Goal: Information Seeking & Learning: Check status

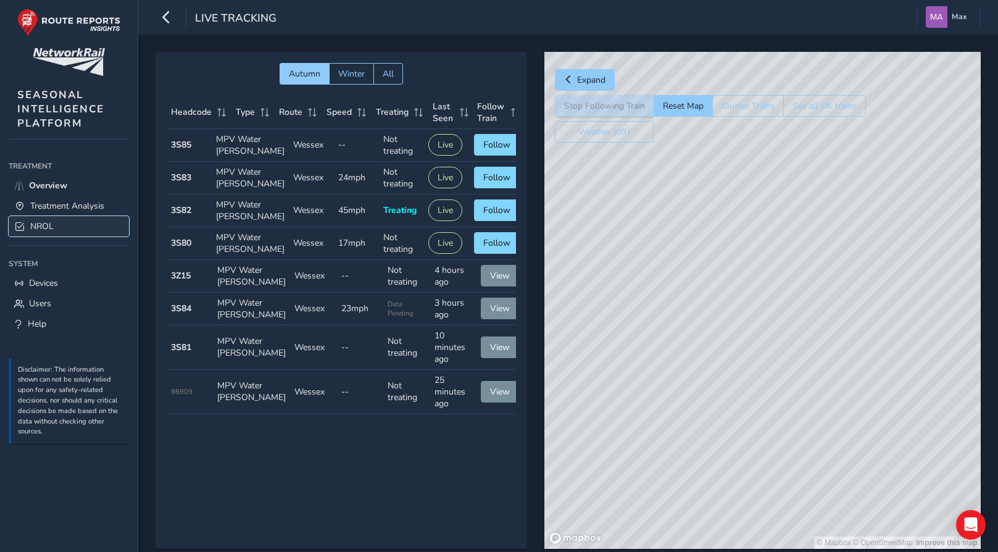
click at [27, 229] on link "NROL" at bounding box center [69, 226] width 120 height 20
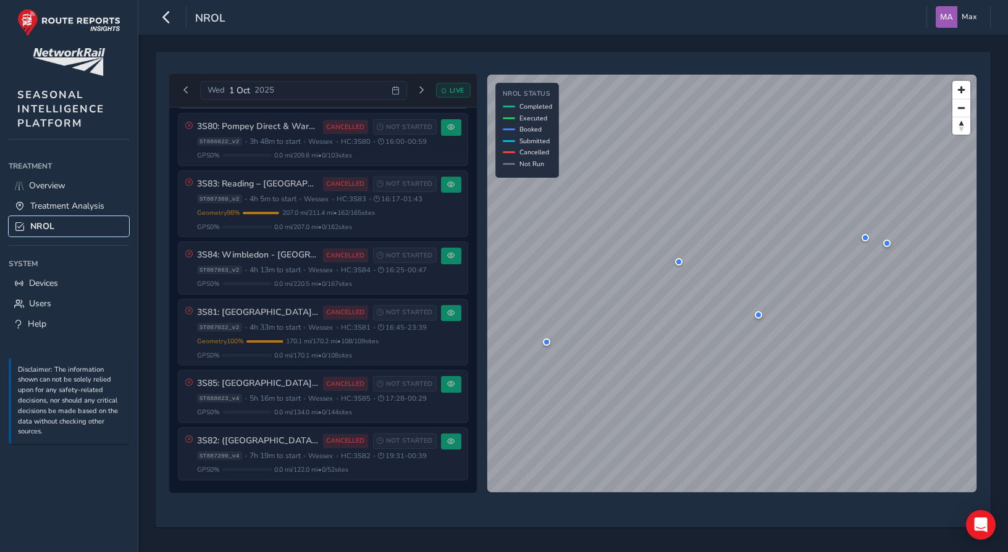
scroll to position [570, 0]
click at [189, 91] on span "Previous day" at bounding box center [185, 89] width 7 height 7
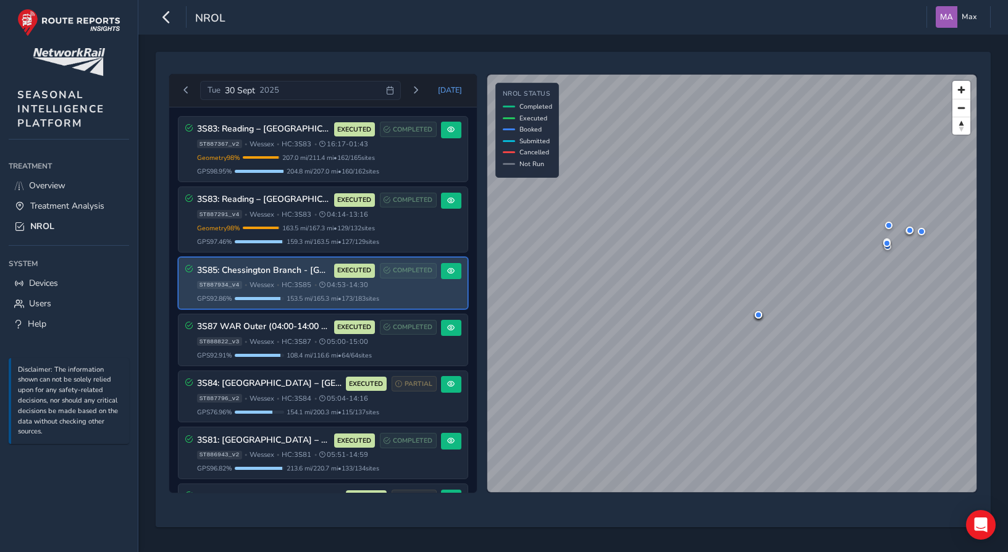
click at [262, 272] on h3 "3S85: Chessington Branch - [GEOGRAPHIC_DATA], [GEOGRAPHIC_DATA]" at bounding box center [263, 270] width 133 height 10
click at [441, 270] on button at bounding box center [451, 271] width 20 height 17
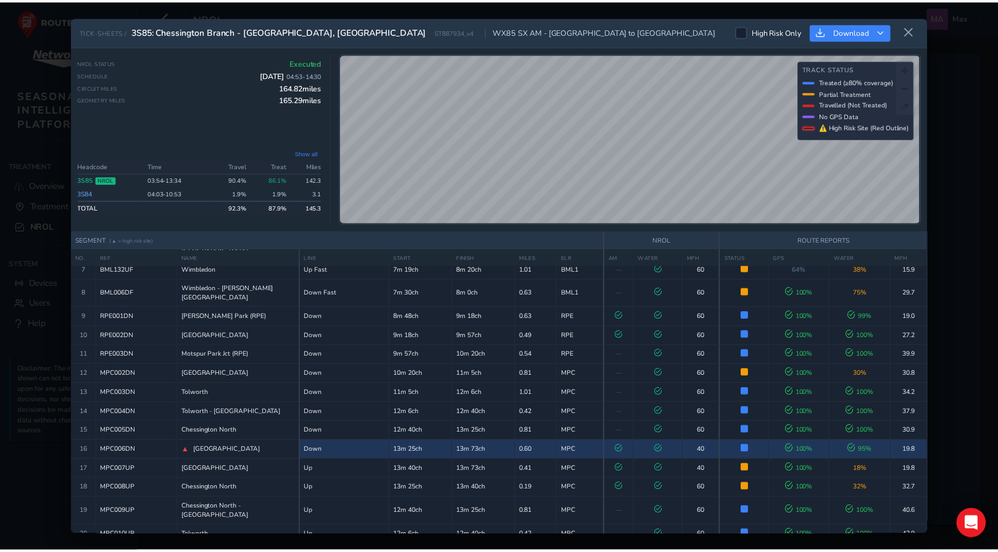
scroll to position [207, 0]
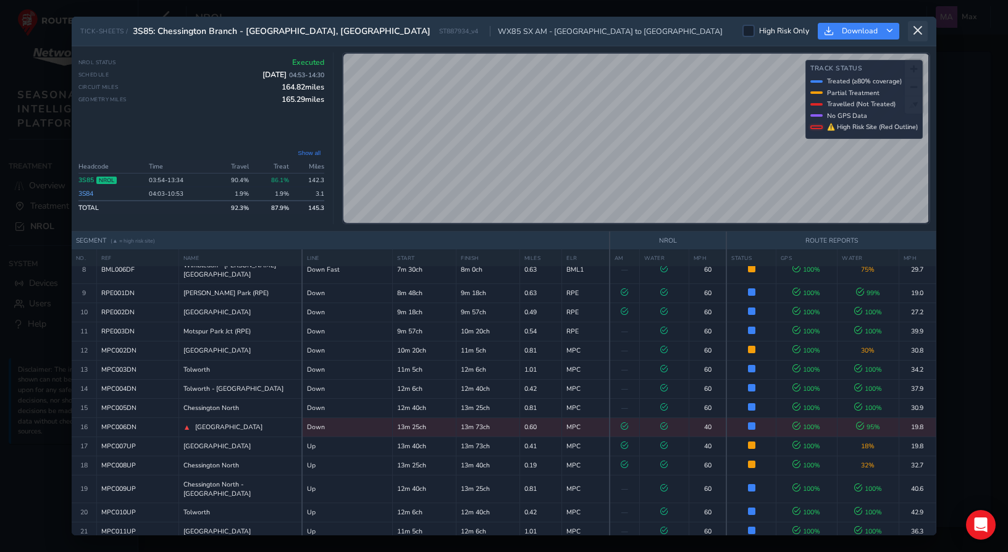
click at [917, 36] on icon at bounding box center [917, 30] width 11 height 11
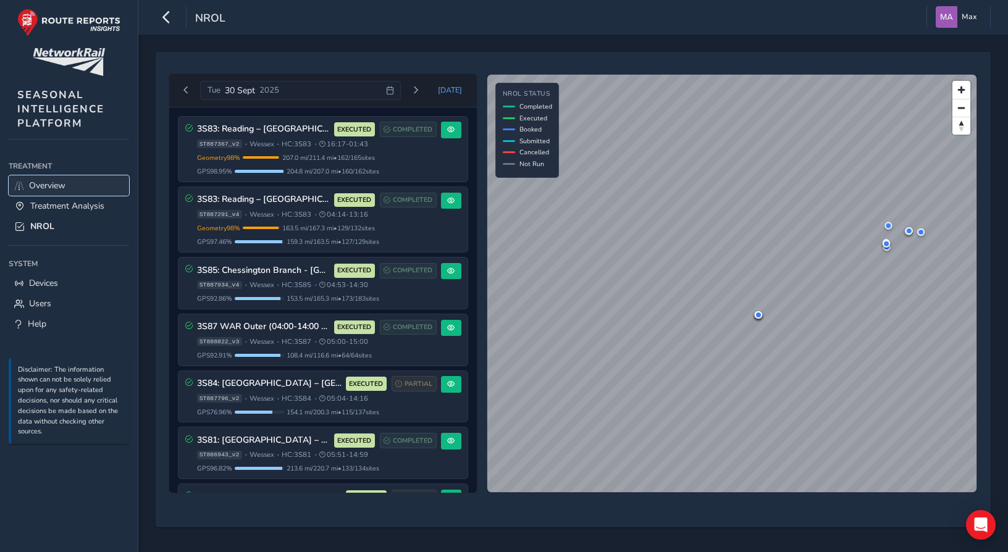
click at [64, 185] on span "Overview" at bounding box center [47, 186] width 36 height 12
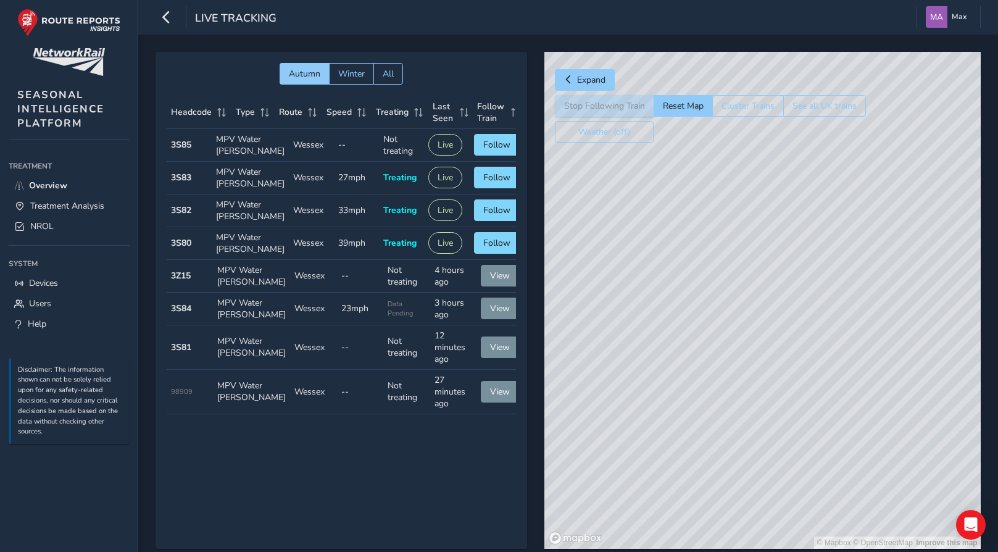
drag, startPoint x: 754, startPoint y: 257, endPoint x: 648, endPoint y: 264, distance: 106.5
click at [648, 264] on div "© Mapbox © OpenStreetMap Improve this map" at bounding box center [763, 300] width 436 height 497
click at [495, 249] on span "Follow" at bounding box center [496, 243] width 27 height 12
drag, startPoint x: 812, startPoint y: 214, endPoint x: 786, endPoint y: 420, distance: 207.8
click at [786, 420] on div "© Mapbox © OpenStreetMap Improve this map © Maxar" at bounding box center [763, 300] width 436 height 497
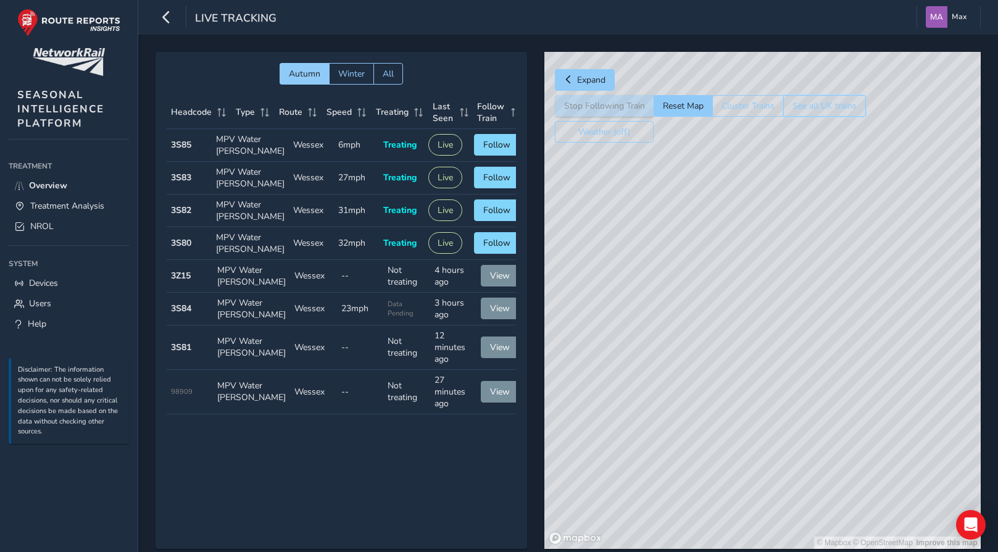
click at [814, 104] on button "See all UK trains" at bounding box center [824, 106] width 83 height 22
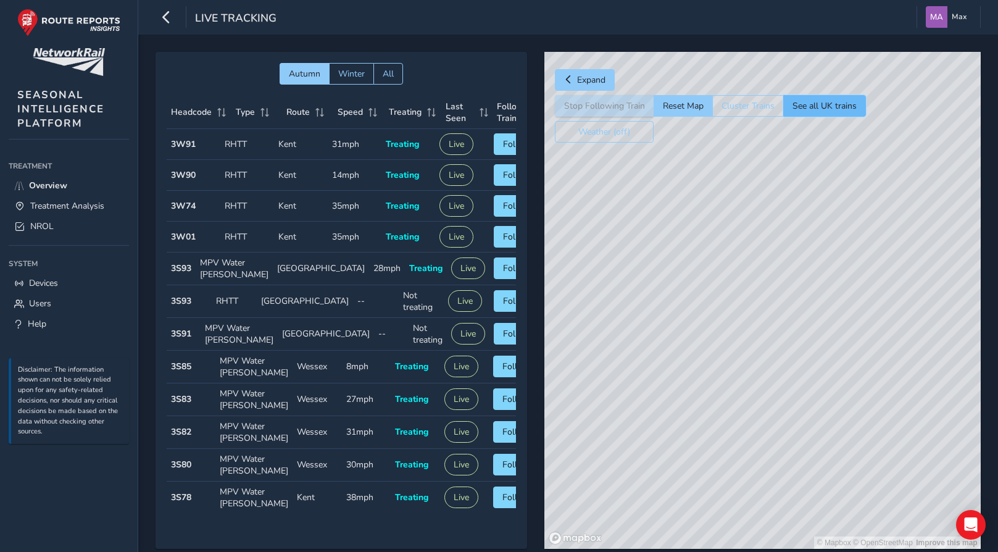
click at [804, 104] on button "See all UK trains" at bounding box center [824, 106] width 83 height 22
